Goal: Transaction & Acquisition: Purchase product/service

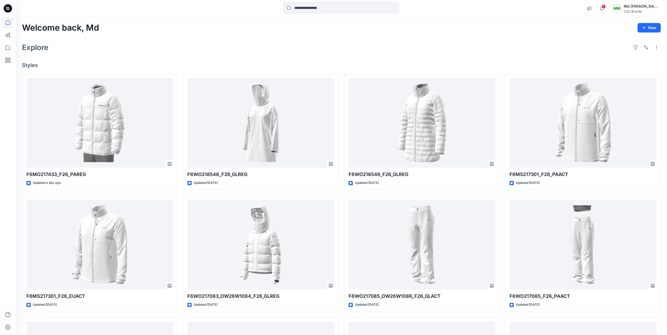
click at [324, 11] on input at bounding box center [341, 8] width 115 height 10
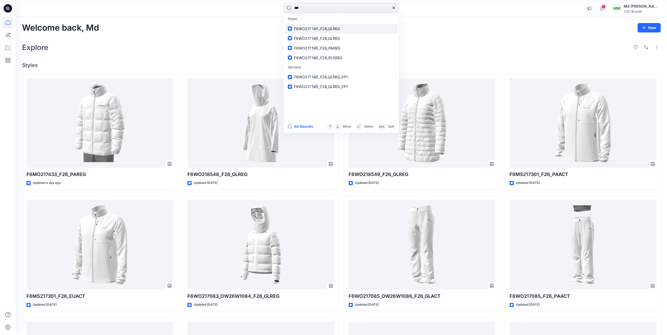
type input "***"
click at [340, 27] on link "F6WO217 145 _F26_GLREG" at bounding box center [341, 29] width 113 height 10
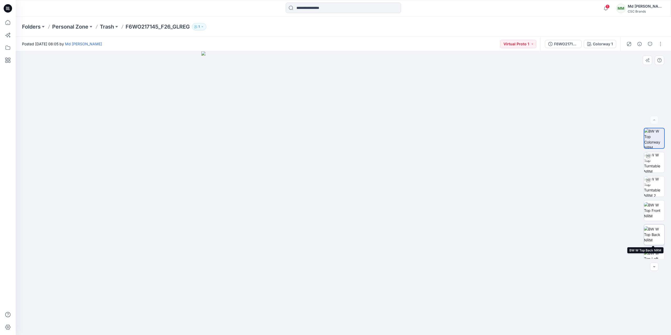
click at [659, 238] on img at bounding box center [654, 235] width 20 height 17
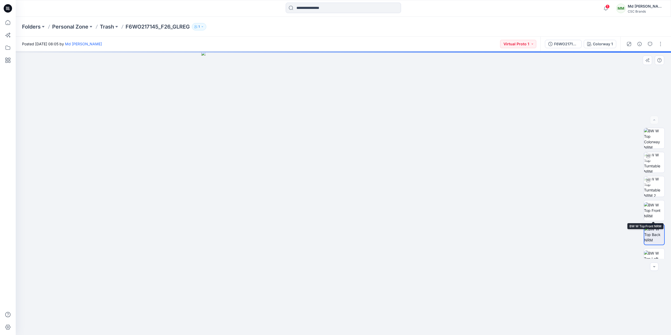
drag, startPoint x: 643, startPoint y: 218, endPoint x: 522, endPoint y: 202, distance: 122.0
click at [522, 202] on div at bounding box center [344, 193] width 656 height 284
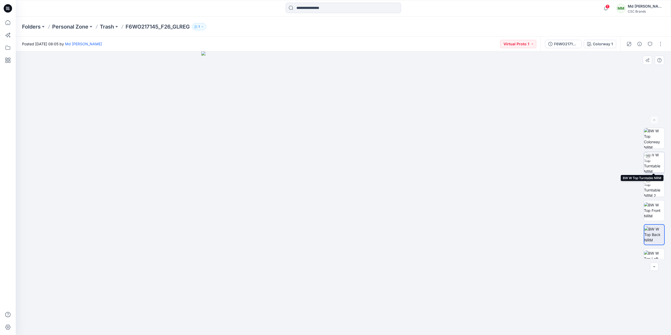
click at [648, 164] on img at bounding box center [654, 162] width 20 height 20
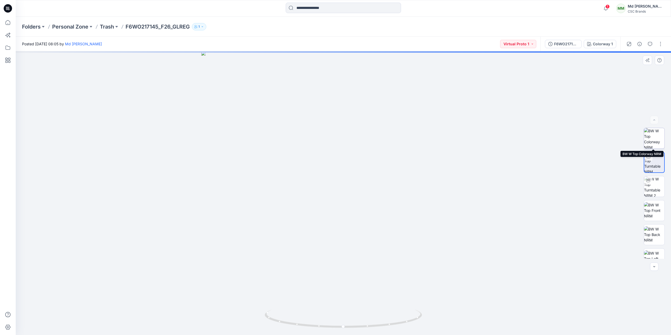
click at [661, 141] on img at bounding box center [654, 138] width 20 height 20
